Goal: Find contact information: Find contact information

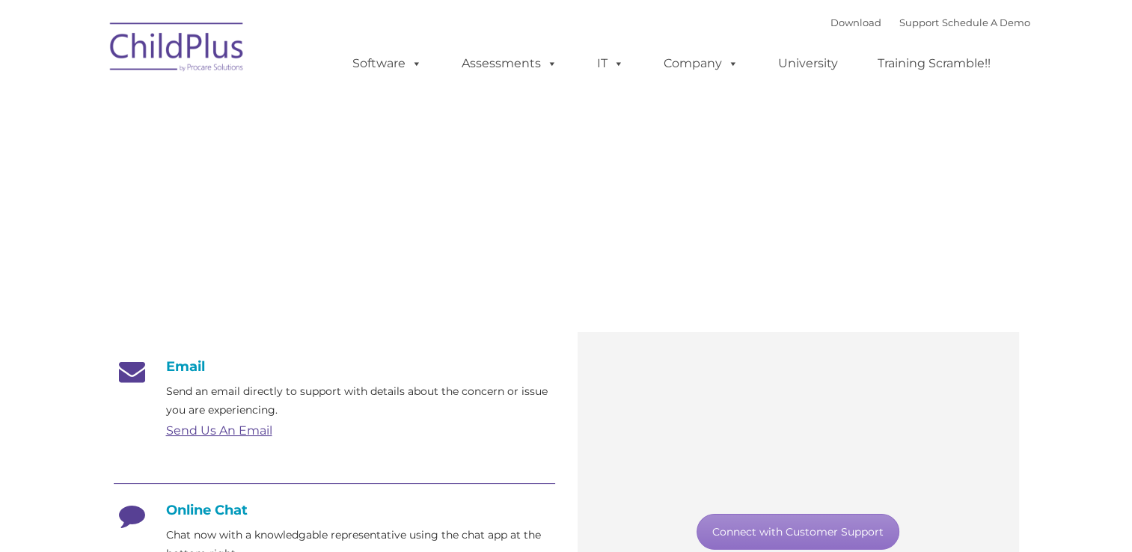
type input ""
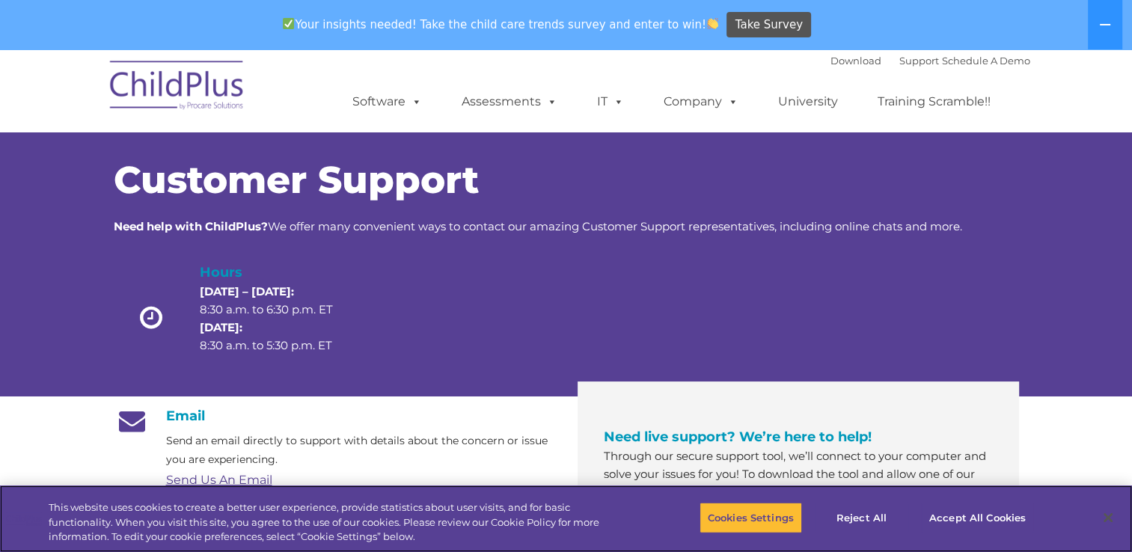
click at [624, 507] on div "Cookies Settings Reject All Accept All Cookies" at bounding box center [872, 518] width 498 height 53
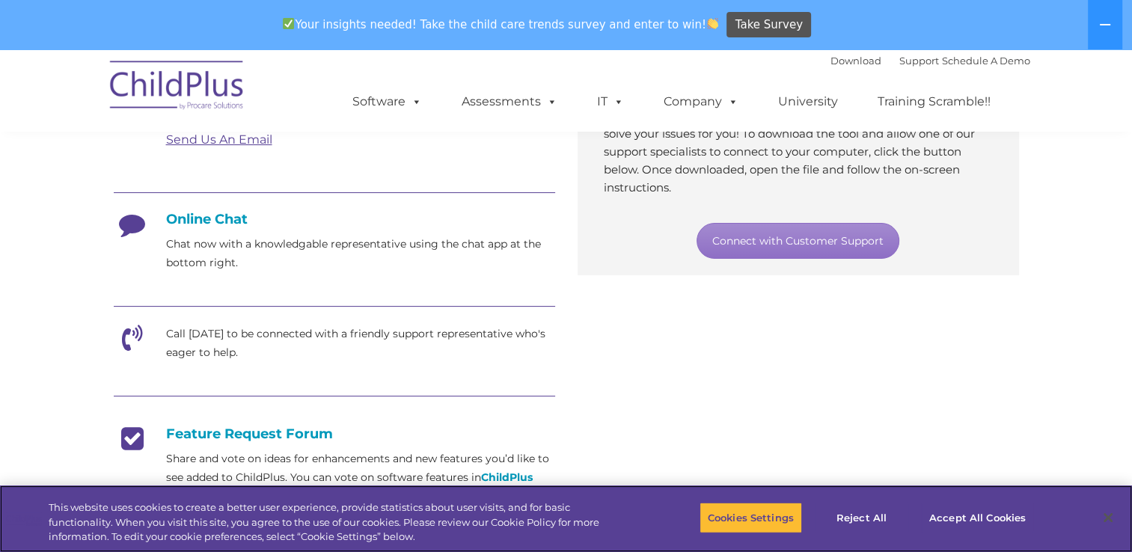
scroll to position [341, 0]
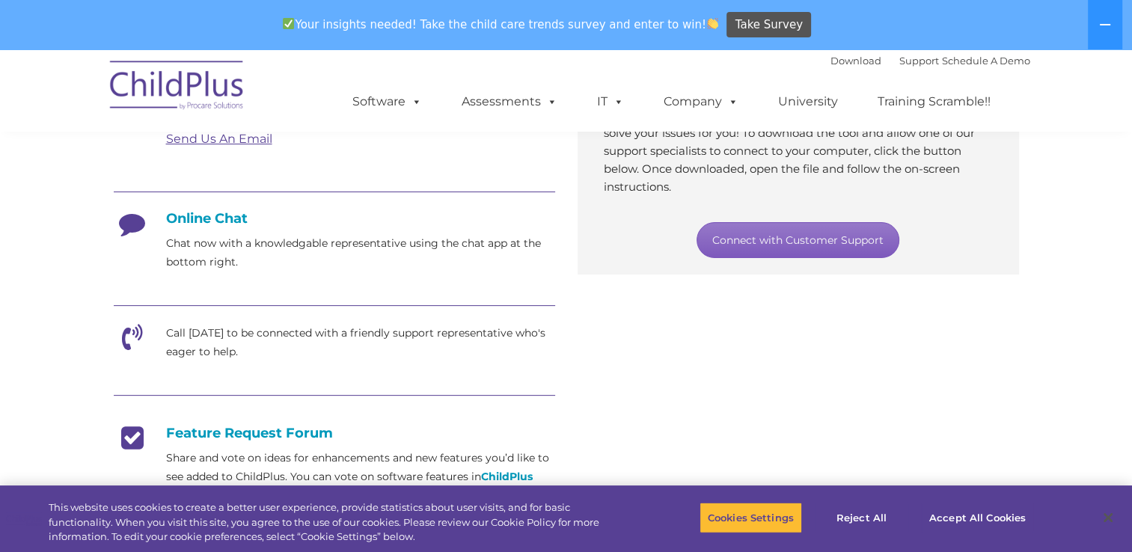
click at [826, 244] on link "Connect with Customer Support" at bounding box center [798, 240] width 203 height 36
click at [1038, 213] on section "Customer Support Need help with ChildPlus? We offer many convenient ways to con…" at bounding box center [566, 285] width 1132 height 1154
click at [434, 302] on div at bounding box center [335, 307] width 442 height 34
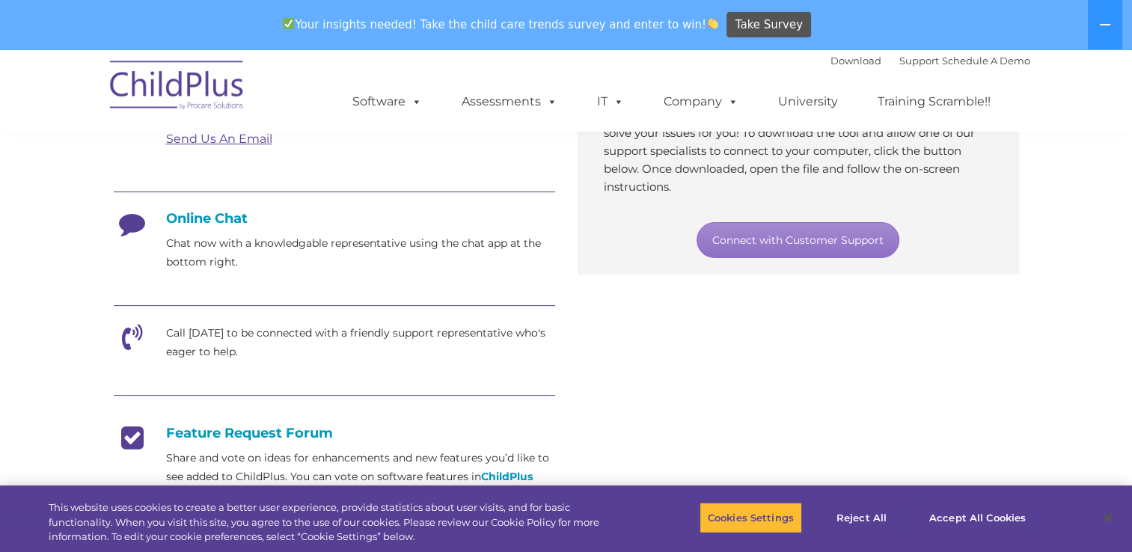
click at [434, 302] on div at bounding box center [335, 307] width 442 height 34
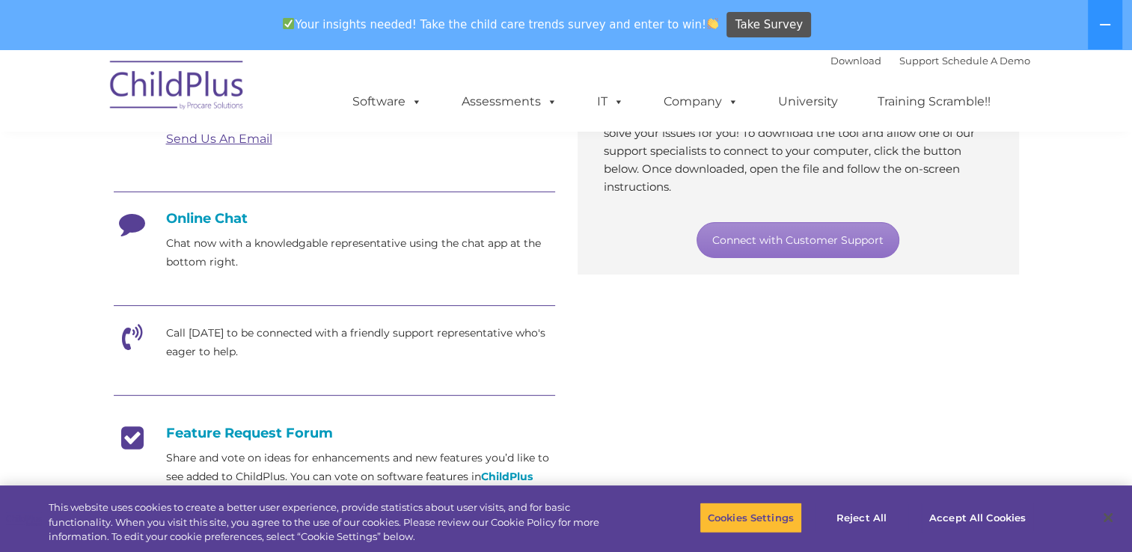
click at [434, 302] on div at bounding box center [335, 307] width 442 height 34
click at [907, 62] on link "Support" at bounding box center [920, 61] width 40 height 12
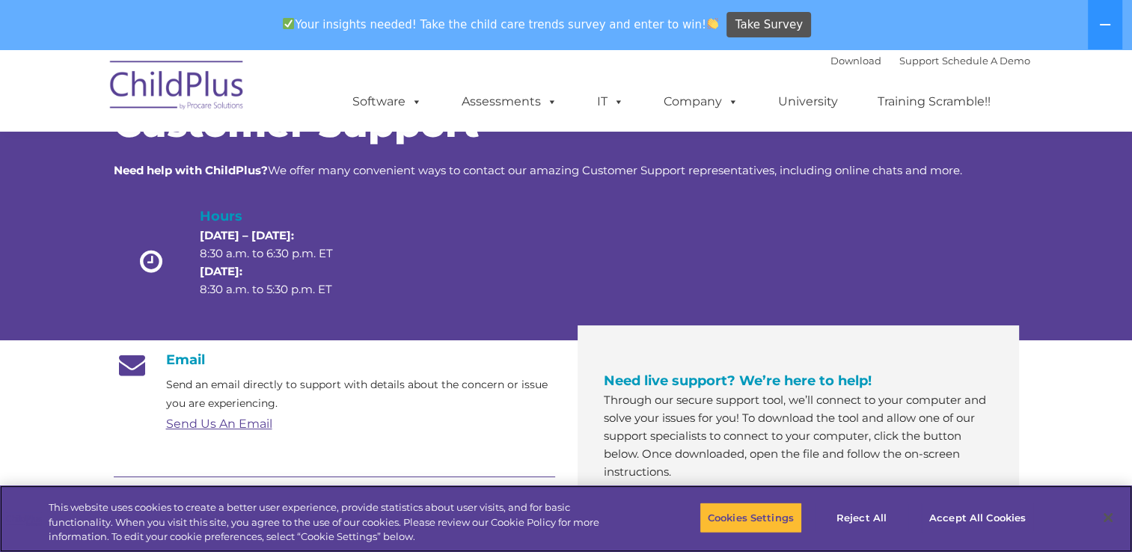
scroll to position [57, 0]
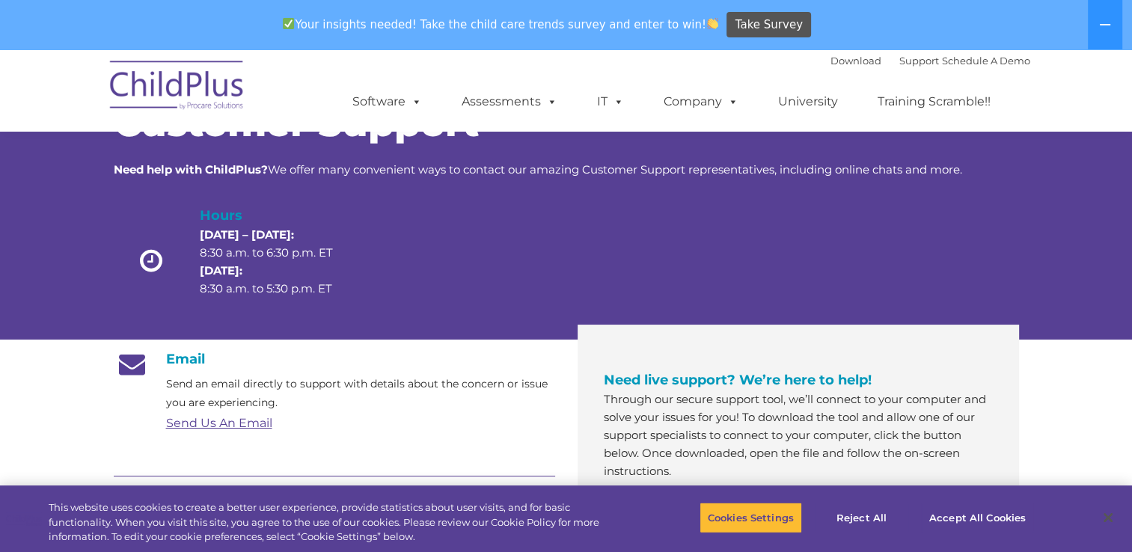
click at [257, 424] on link "Send Us An Email" at bounding box center [219, 423] width 106 height 14
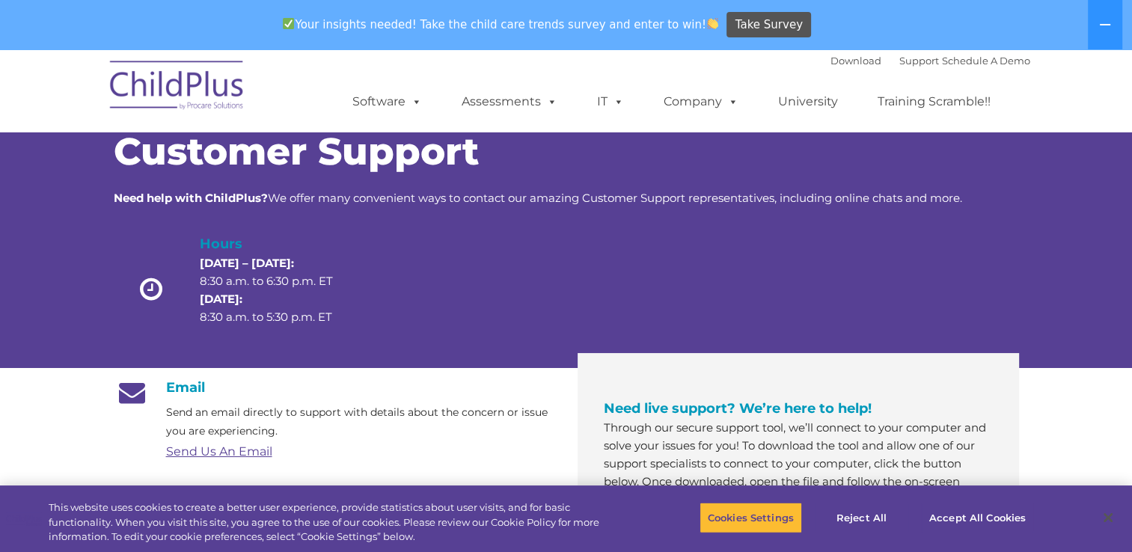
scroll to position [27, 0]
